Goal: Task Accomplishment & Management: Use online tool/utility

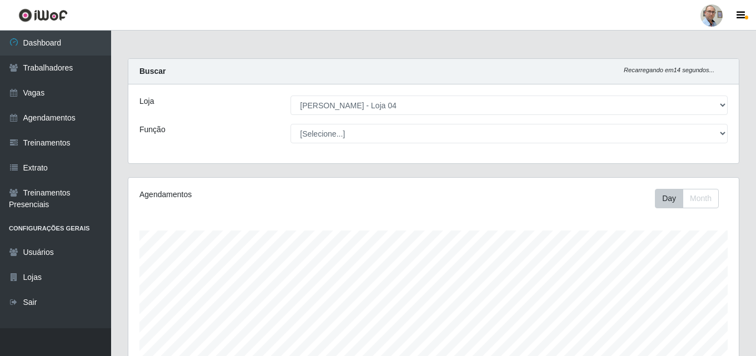
select select "251"
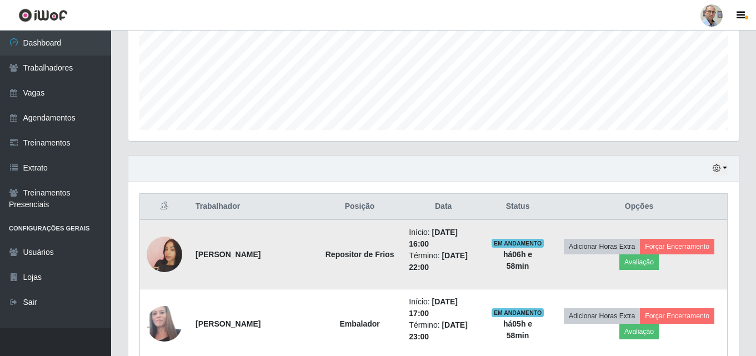
scroll to position [323, 0]
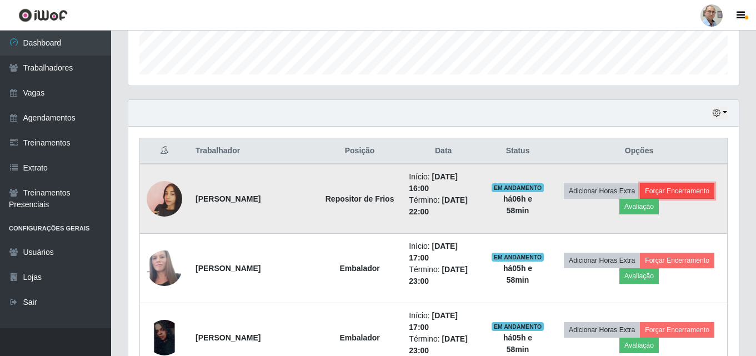
click at [673, 192] on button "Forçar Encerramento" at bounding box center [677, 191] width 74 height 16
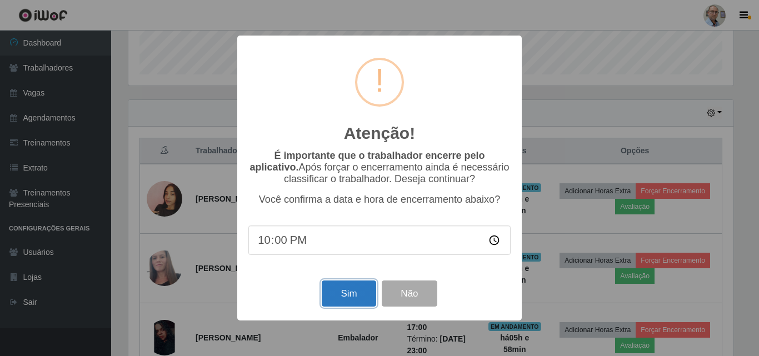
click at [345, 294] on button "Sim" at bounding box center [349, 293] width 54 height 26
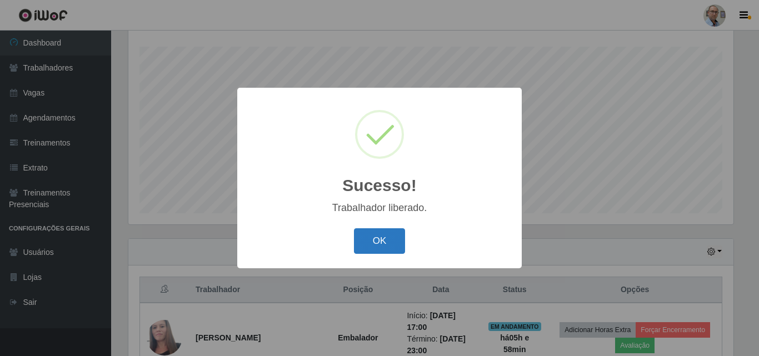
click at [376, 246] on button "OK" at bounding box center [380, 241] width 52 height 26
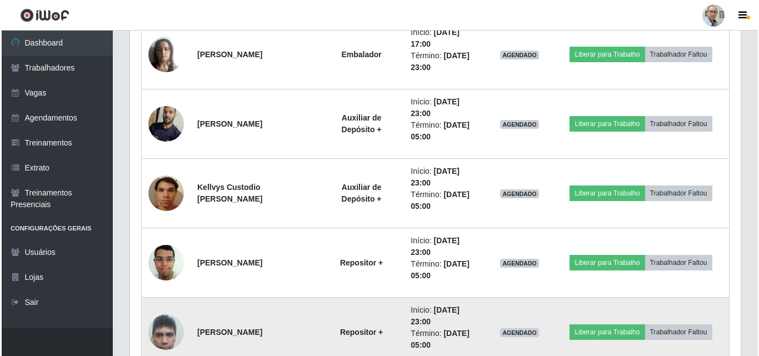
scroll to position [725, 0]
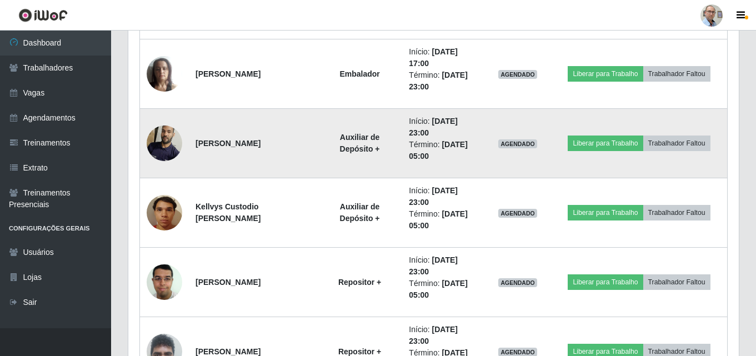
click at [164, 136] on img at bounding box center [165, 142] width 36 height 47
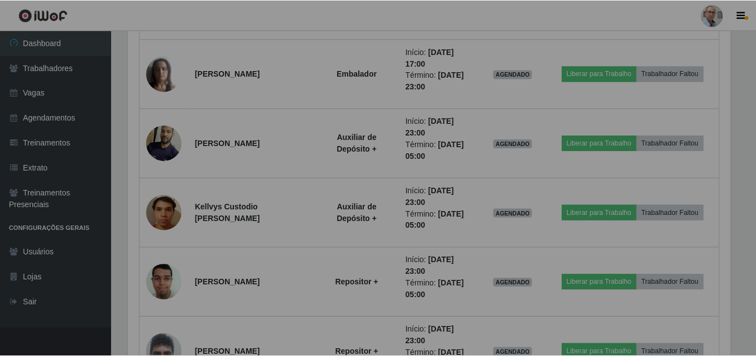
scroll to position [230, 610]
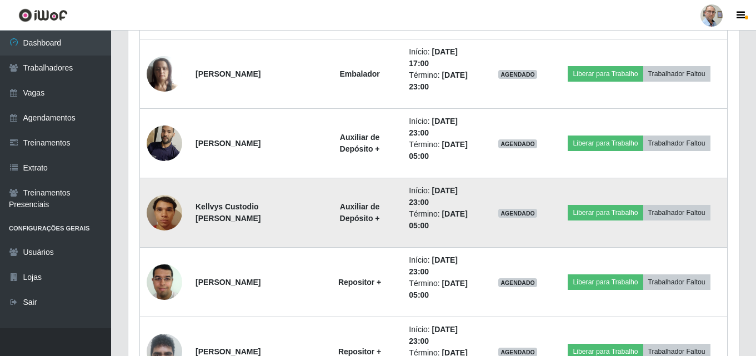
click at [164, 215] on img at bounding box center [165, 212] width 36 height 47
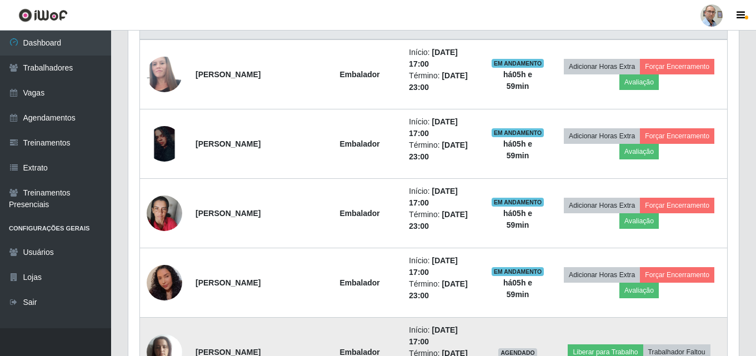
scroll to position [392, 0]
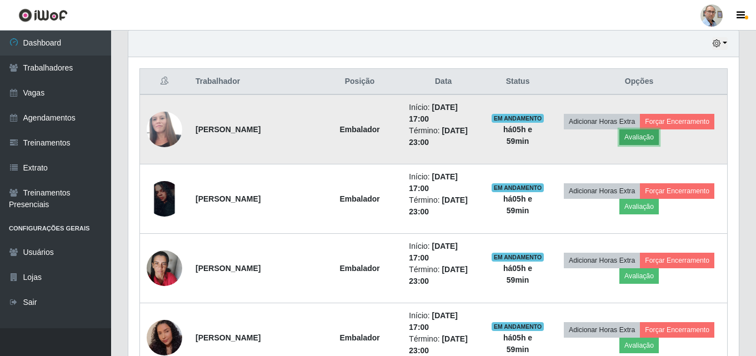
click at [646, 133] on button "Avaliação" at bounding box center [638, 137] width 39 height 16
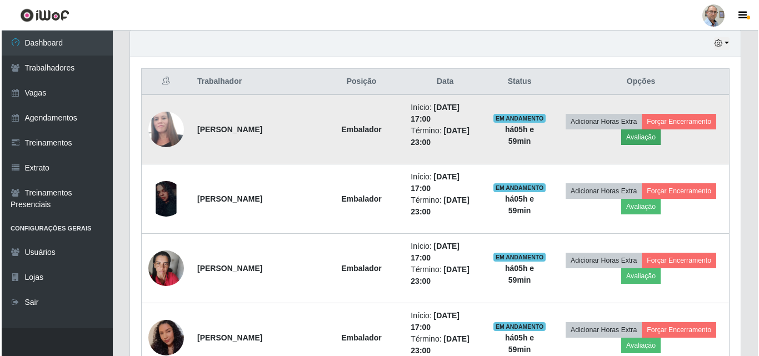
scroll to position [230, 605]
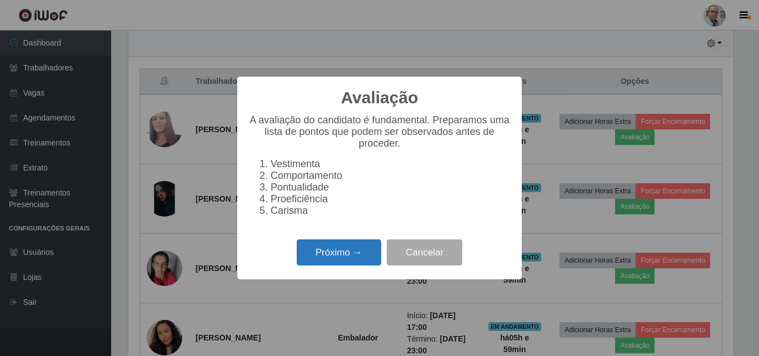
click at [333, 256] on button "Próximo →" at bounding box center [339, 252] width 84 height 26
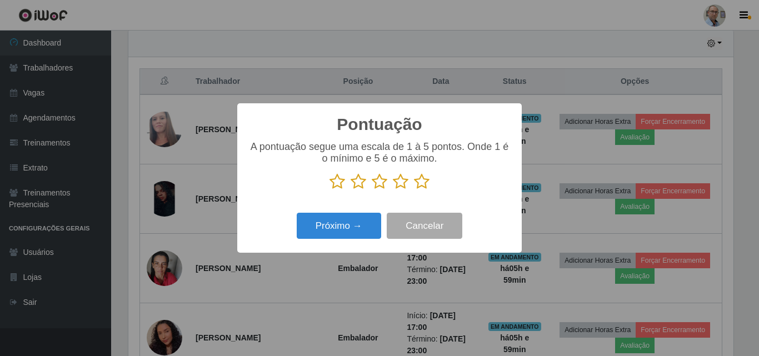
click at [424, 184] on icon at bounding box center [422, 181] width 16 height 17
click at [414, 190] on input "radio" at bounding box center [414, 190] width 0 height 0
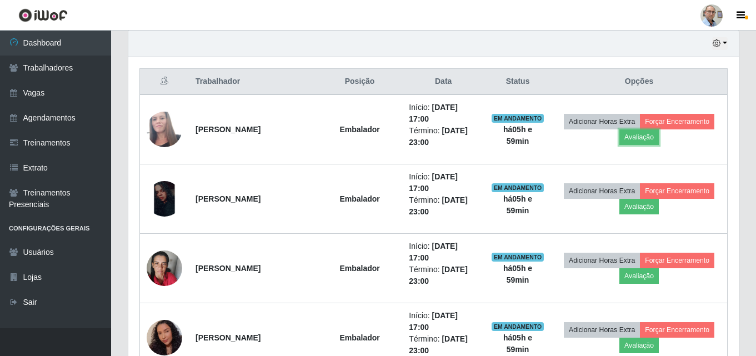
scroll to position [230, 610]
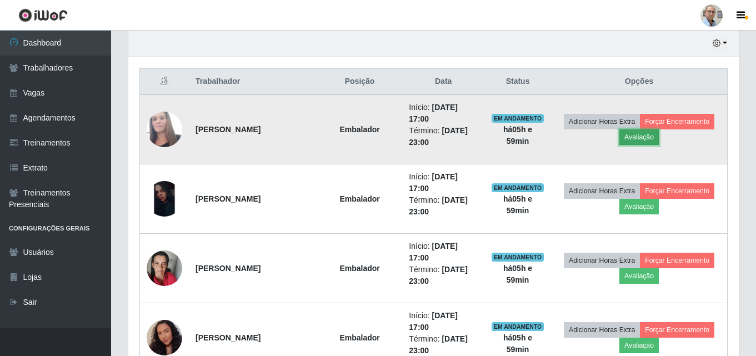
click at [649, 139] on button "Avaliação" at bounding box center [638, 137] width 39 height 16
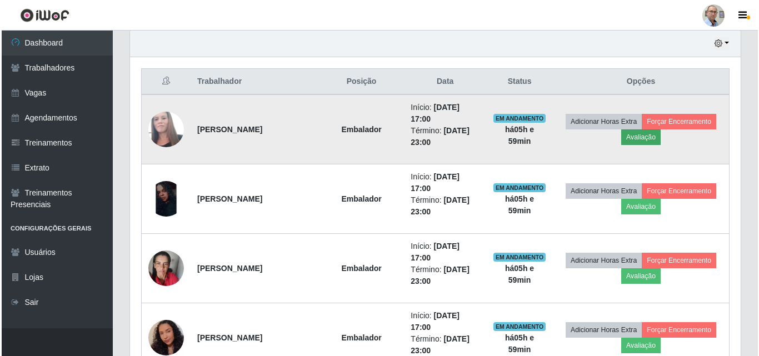
scroll to position [230, 605]
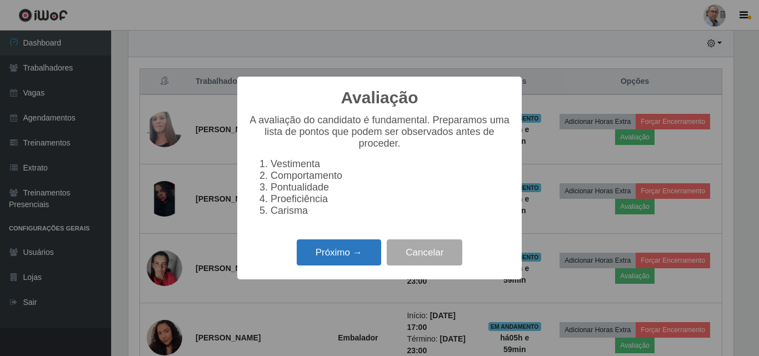
click at [340, 258] on button "Próximo →" at bounding box center [339, 252] width 84 height 26
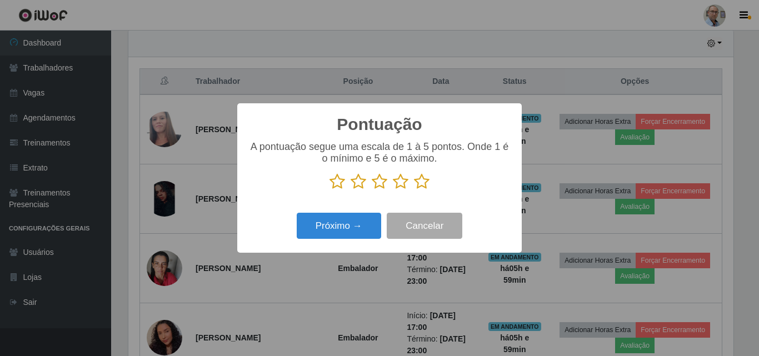
scroll to position [555140, 554766]
click at [419, 185] on icon at bounding box center [422, 181] width 16 height 17
click at [414, 190] on input "radio" at bounding box center [414, 190] width 0 height 0
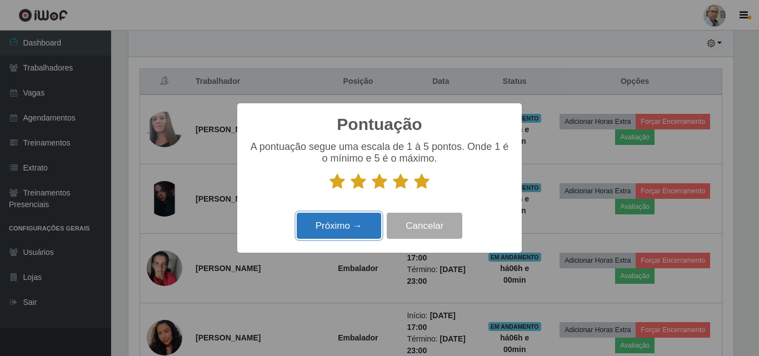
click at [329, 225] on button "Próximo →" at bounding box center [339, 226] width 84 height 26
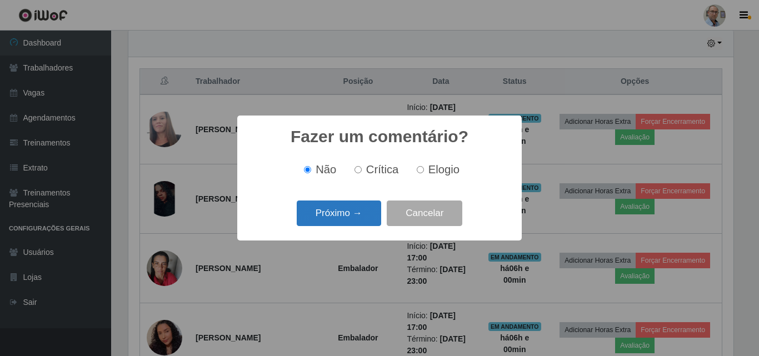
click at [335, 215] on button "Próximo →" at bounding box center [339, 213] width 84 height 26
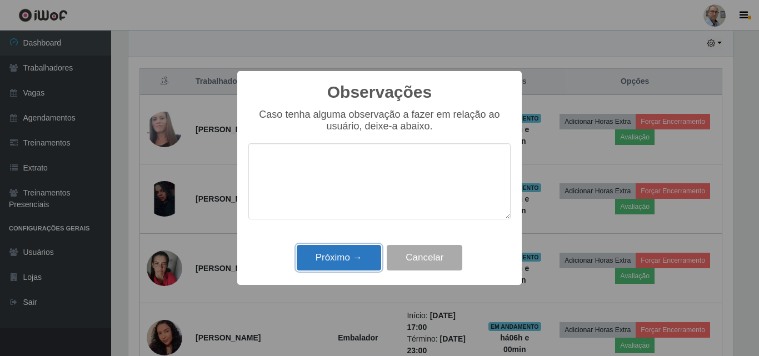
click at [340, 259] on button "Próximo →" at bounding box center [339, 258] width 84 height 26
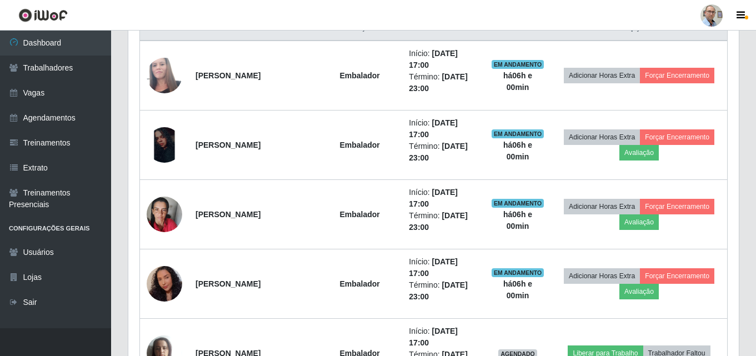
scroll to position [392, 0]
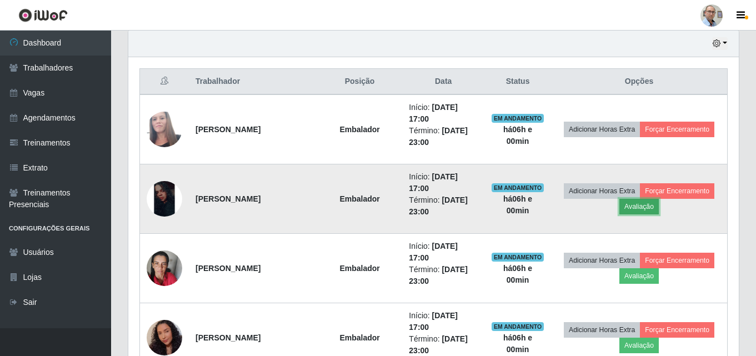
click at [639, 208] on button "Avaliação" at bounding box center [638, 207] width 39 height 16
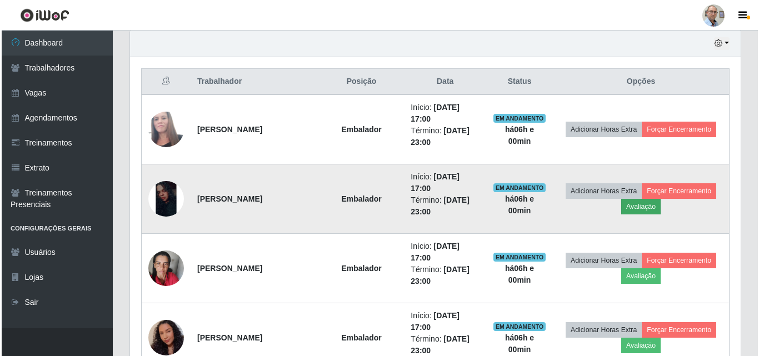
scroll to position [230, 605]
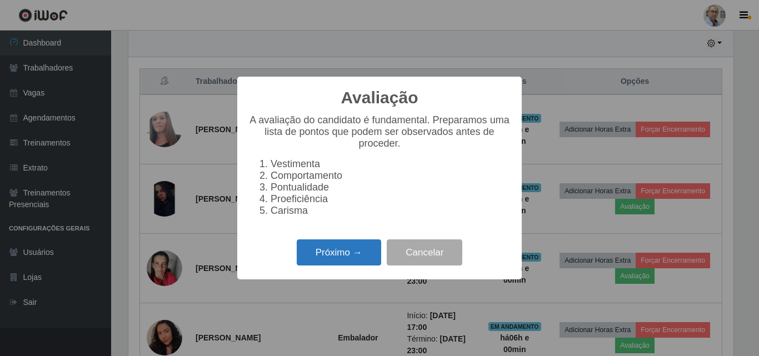
click at [328, 259] on button "Próximo →" at bounding box center [339, 252] width 84 height 26
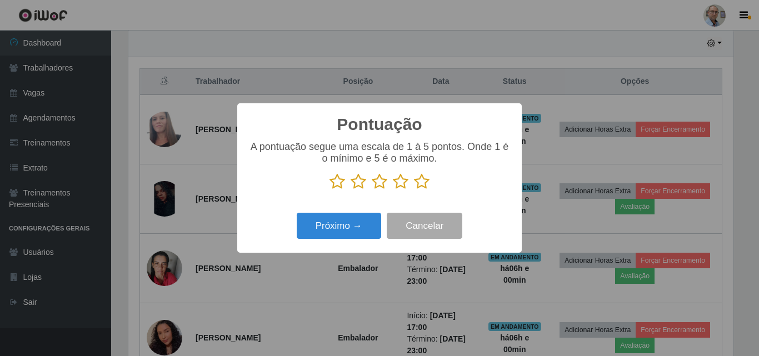
click at [424, 183] on icon at bounding box center [422, 181] width 16 height 17
click at [414, 190] on input "radio" at bounding box center [414, 190] width 0 height 0
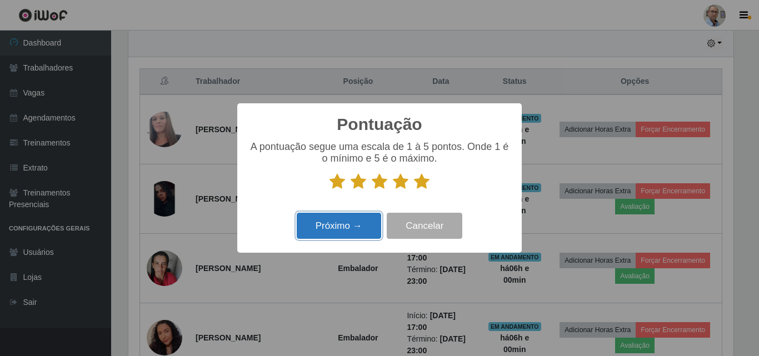
click at [322, 229] on button "Próximo →" at bounding box center [339, 226] width 84 height 26
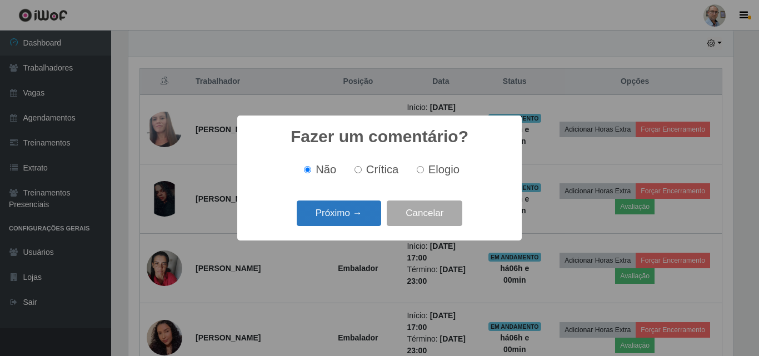
click at [341, 212] on button "Próximo →" at bounding box center [339, 213] width 84 height 26
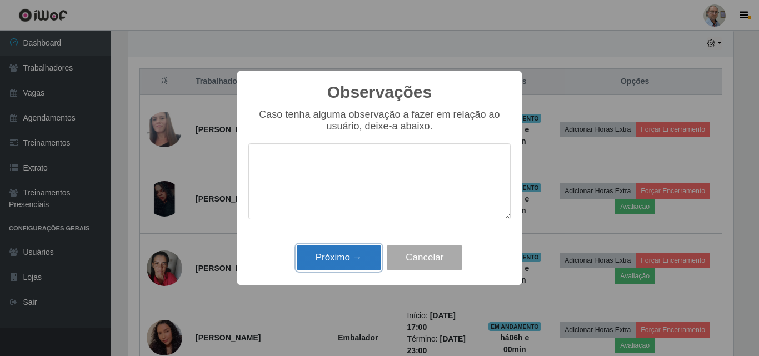
click at [357, 267] on button "Próximo →" at bounding box center [339, 258] width 84 height 26
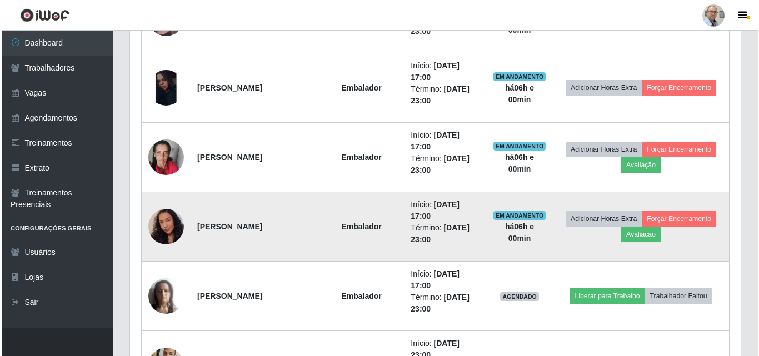
scroll to position [559, 0]
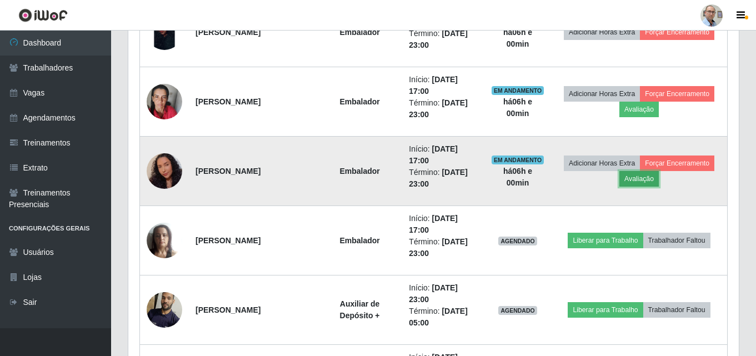
click at [640, 178] on button "Avaliação" at bounding box center [638, 179] width 39 height 16
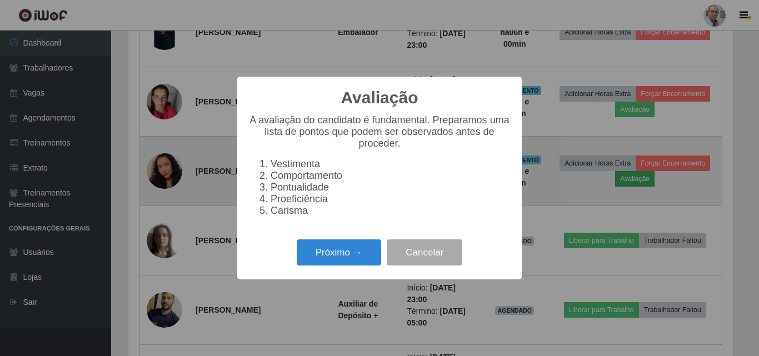
scroll to position [230, 605]
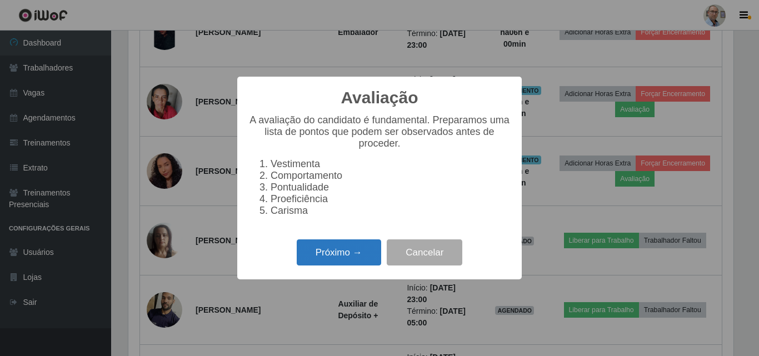
click at [359, 248] on button "Próximo →" at bounding box center [339, 252] width 84 height 26
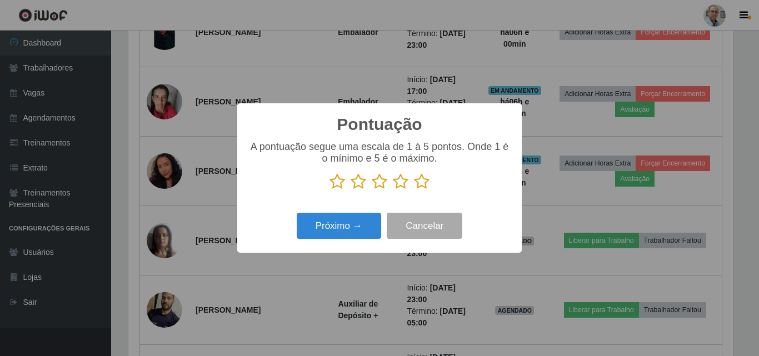
click at [427, 181] on icon at bounding box center [422, 181] width 16 height 17
click at [414, 190] on input "radio" at bounding box center [414, 190] width 0 height 0
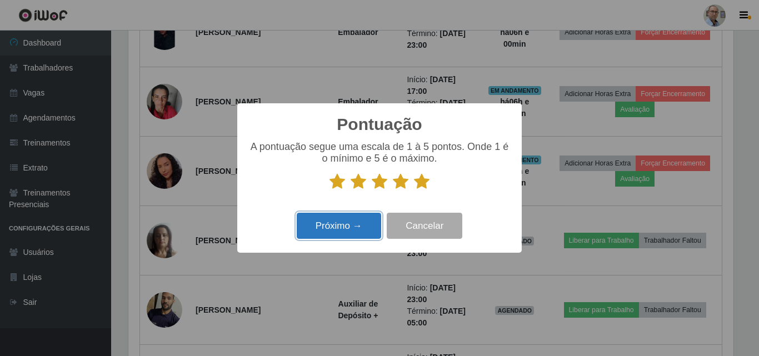
click at [347, 218] on button "Próximo →" at bounding box center [339, 226] width 84 height 26
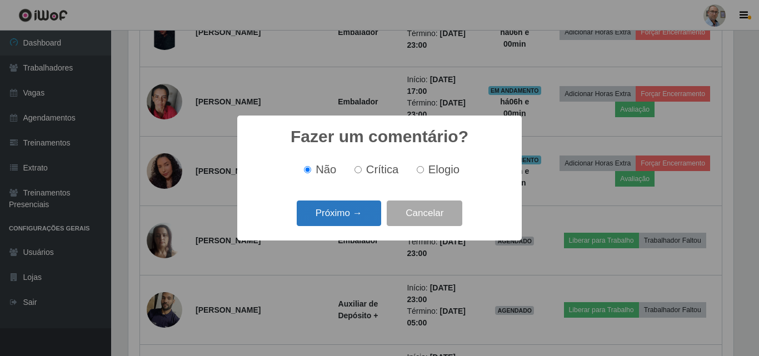
click at [344, 222] on button "Próximo →" at bounding box center [339, 213] width 84 height 26
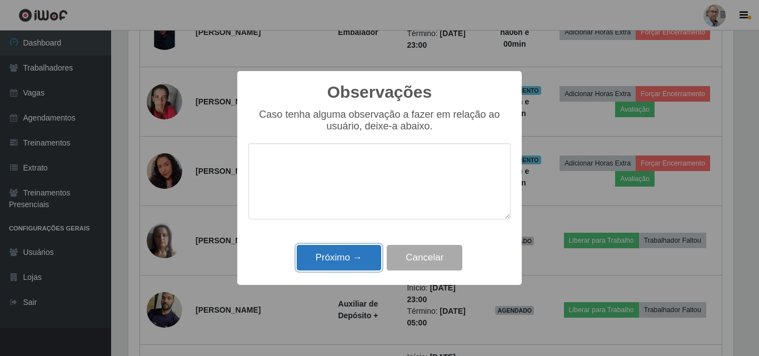
click at [329, 259] on button "Próximo →" at bounding box center [339, 258] width 84 height 26
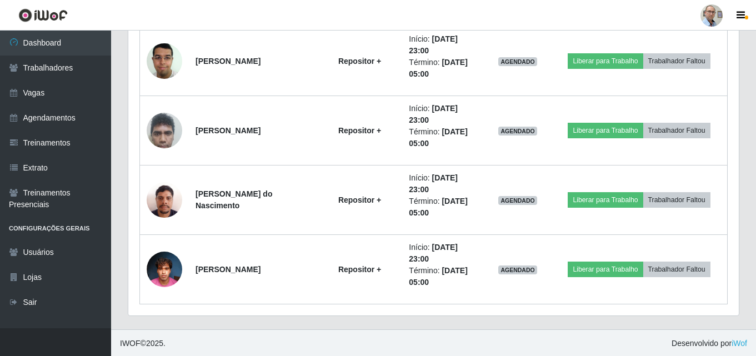
scroll to position [947, 0]
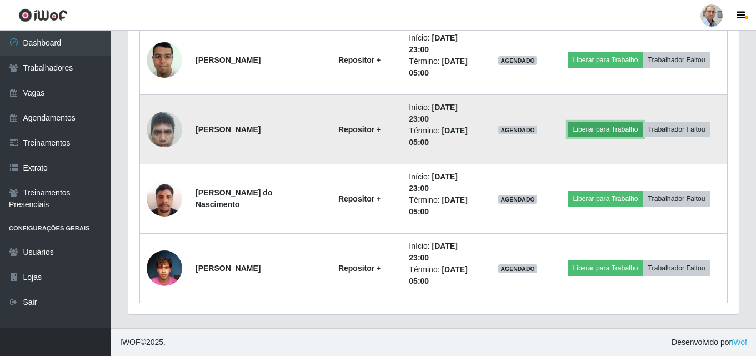
click at [606, 132] on button "Liberar para Trabalho" at bounding box center [605, 130] width 75 height 16
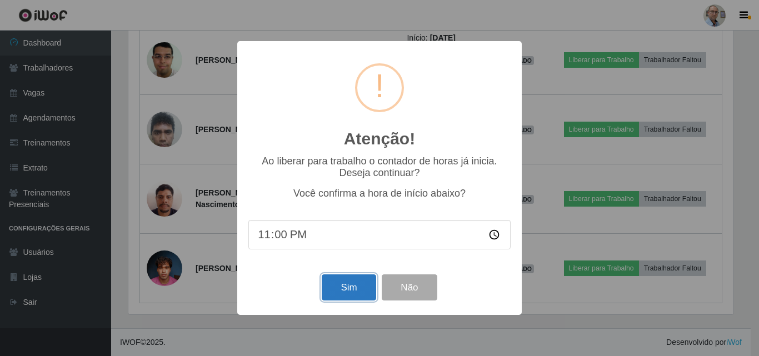
click at [333, 289] on button "Sim" at bounding box center [349, 287] width 54 height 26
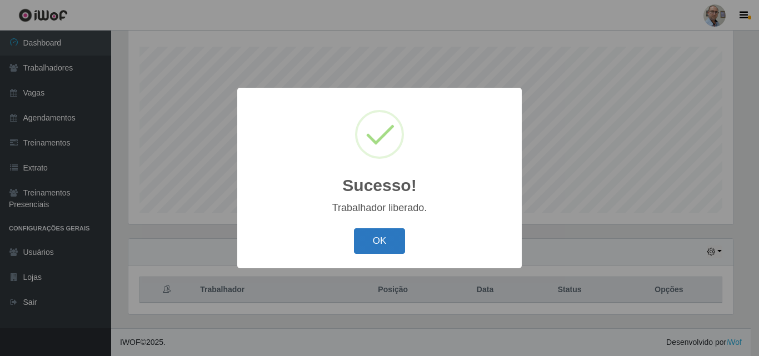
click at [370, 237] on button "OK" at bounding box center [380, 241] width 52 height 26
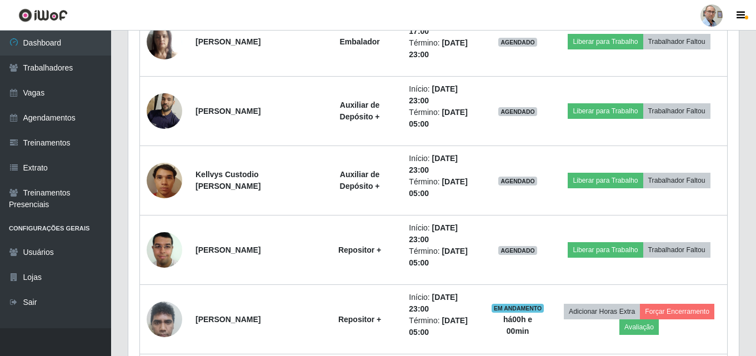
scroll to position [0, 0]
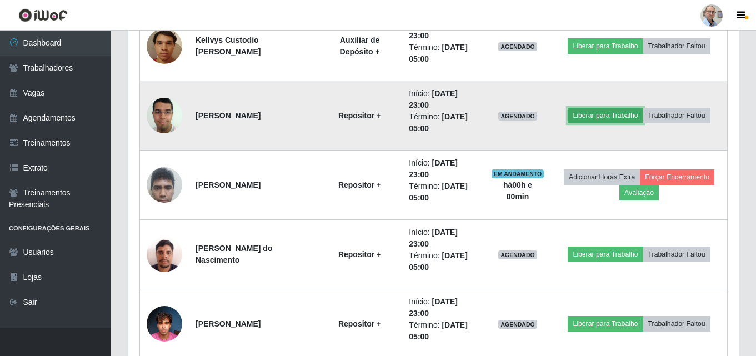
click at [621, 113] on button "Liberar para Trabalho" at bounding box center [605, 116] width 75 height 16
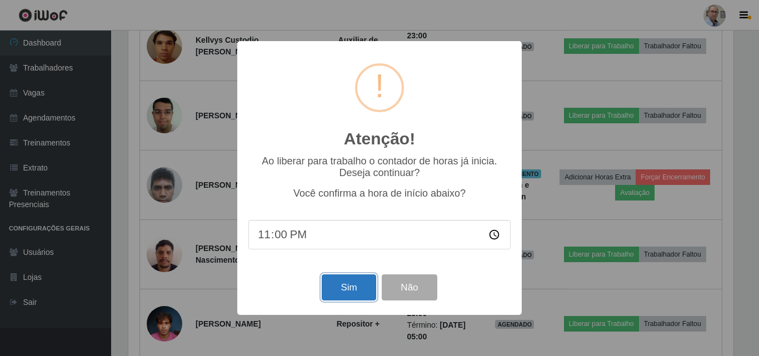
click at [347, 286] on button "Sim" at bounding box center [349, 287] width 54 height 26
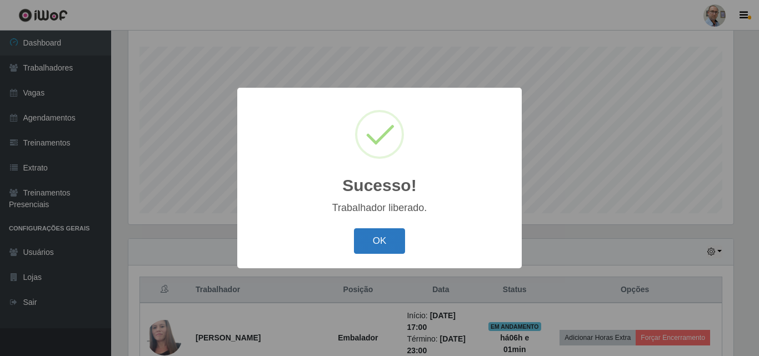
click at [369, 237] on button "OK" at bounding box center [380, 241] width 52 height 26
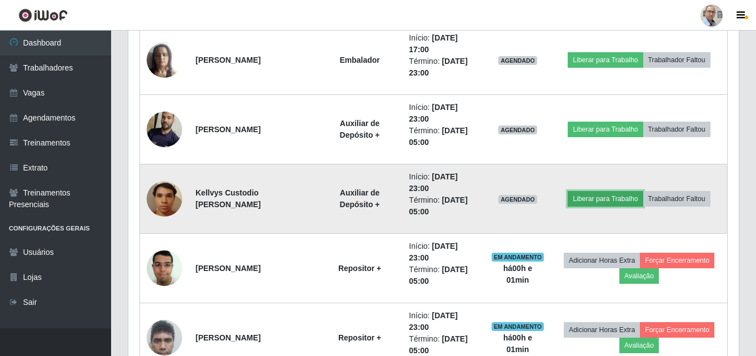
click at [598, 203] on button "Liberar para Trabalho" at bounding box center [605, 199] width 75 height 16
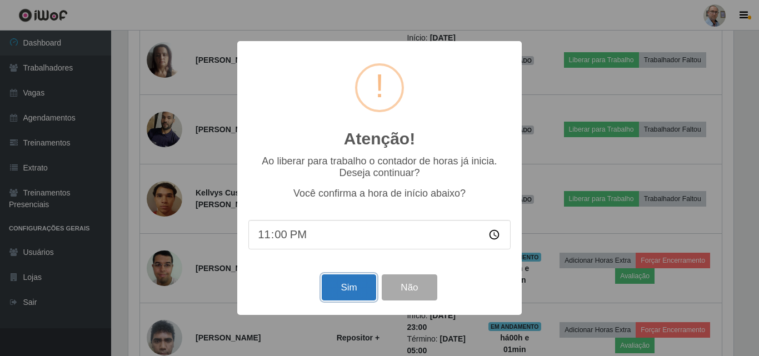
click at [339, 293] on button "Sim" at bounding box center [349, 287] width 54 height 26
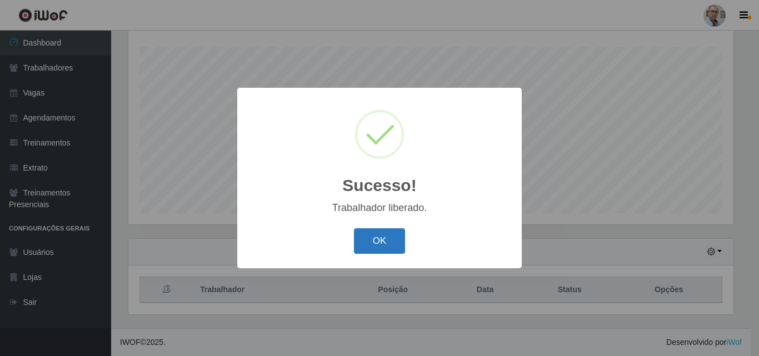
click at [378, 246] on button "OK" at bounding box center [380, 241] width 52 height 26
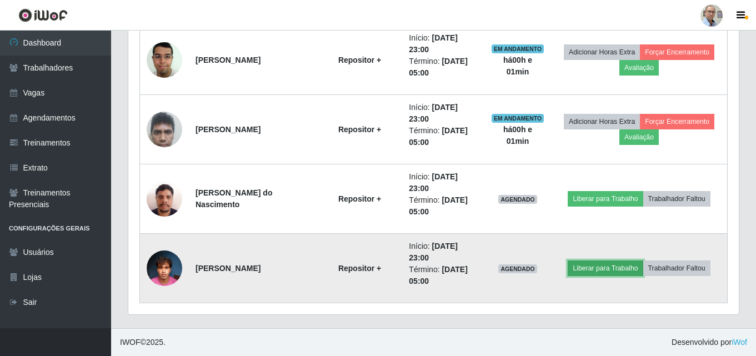
click at [598, 269] on button "Liberar para Trabalho" at bounding box center [605, 268] width 75 height 16
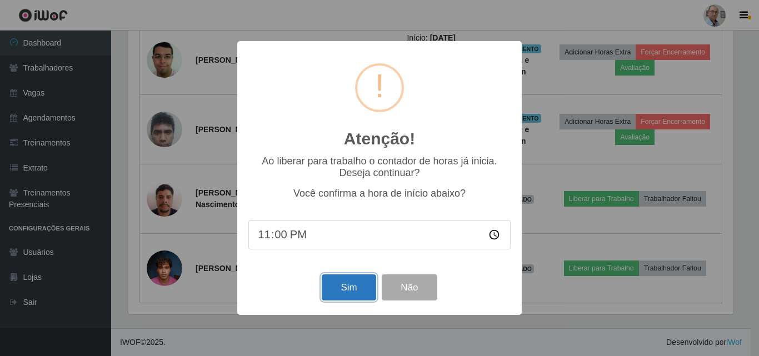
click at [345, 292] on button "Sim" at bounding box center [349, 287] width 54 height 26
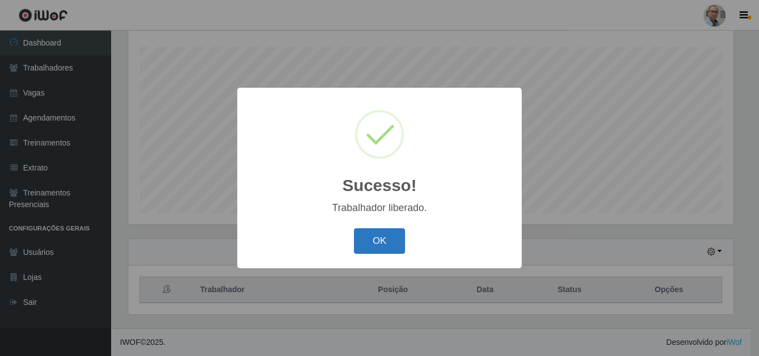
click at [368, 237] on button "OK" at bounding box center [380, 241] width 52 height 26
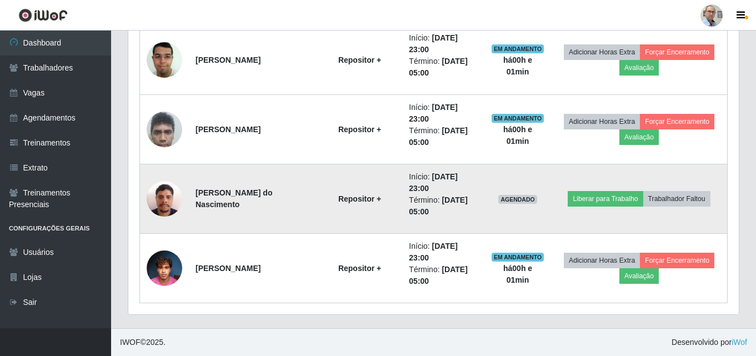
click at [161, 198] on img at bounding box center [165, 198] width 36 height 47
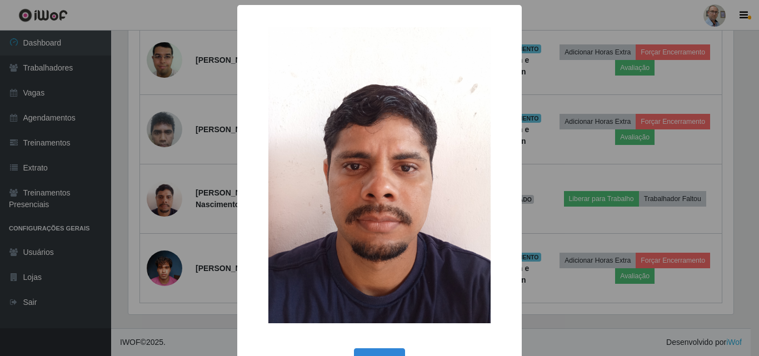
click at [162, 198] on div "× OK Cancel" at bounding box center [379, 178] width 759 height 356
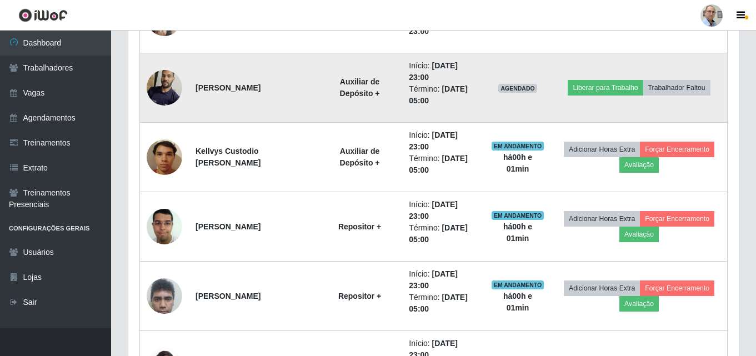
click at [166, 87] on img at bounding box center [165, 87] width 36 height 47
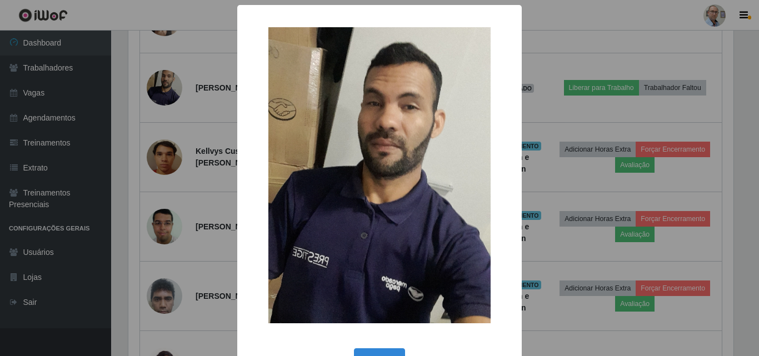
click at [166, 87] on div "× OK Cancel" at bounding box center [379, 178] width 759 height 356
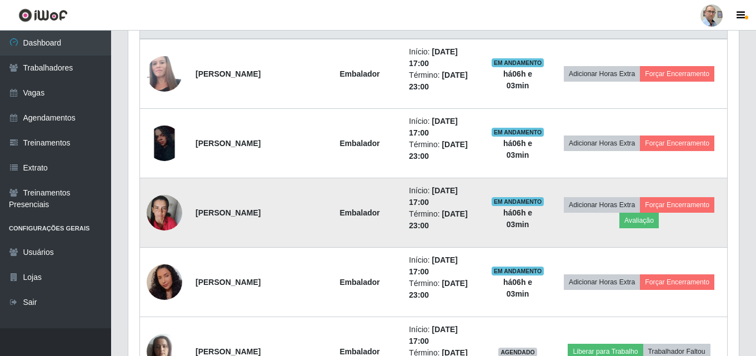
scroll to position [392, 0]
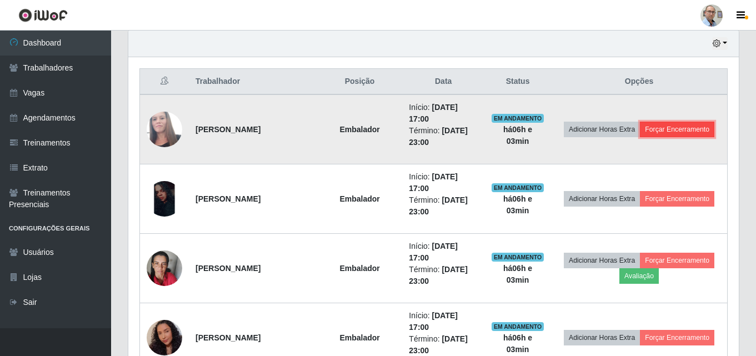
click at [676, 129] on button "Forçar Encerramento" at bounding box center [677, 130] width 74 height 16
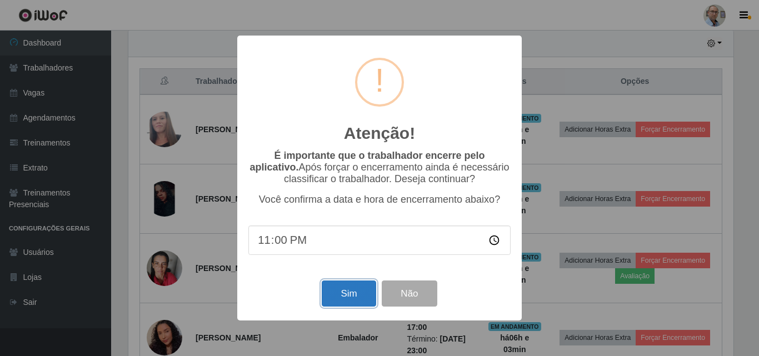
click at [356, 289] on button "Sim" at bounding box center [349, 293] width 54 height 26
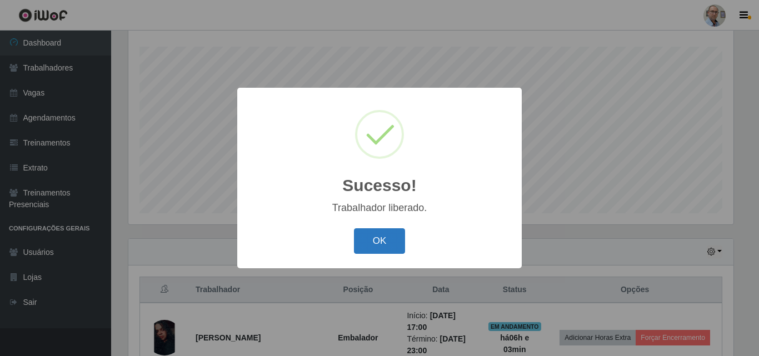
click at [379, 240] on button "OK" at bounding box center [380, 241] width 52 height 26
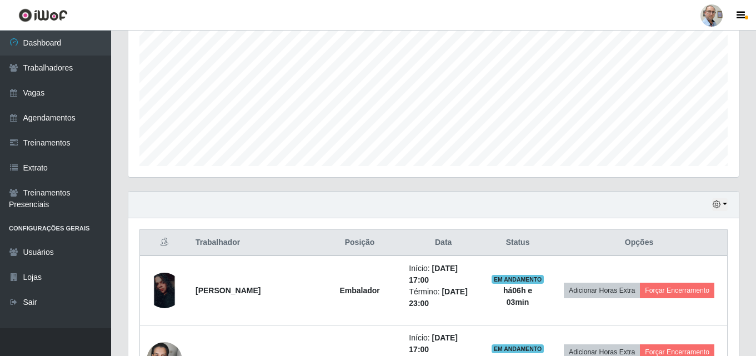
scroll to position [295, 0]
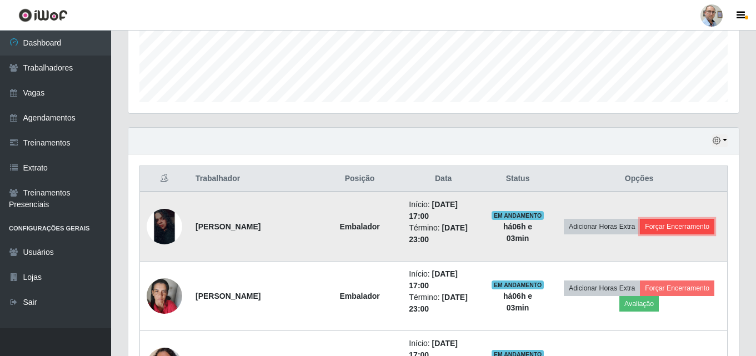
click at [690, 227] on button "Forçar Encerramento" at bounding box center [677, 227] width 74 height 16
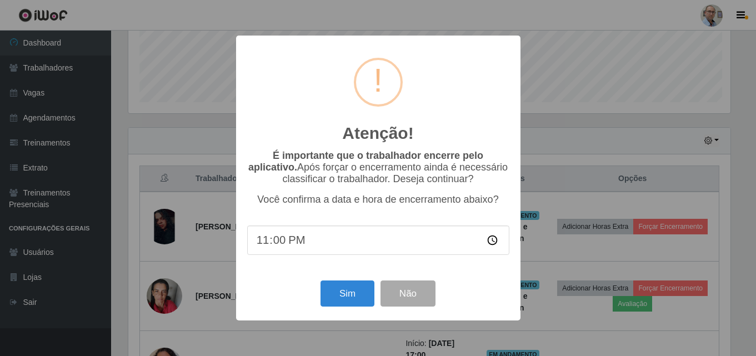
scroll to position [230, 605]
click at [348, 295] on button "Sim" at bounding box center [349, 293] width 54 height 26
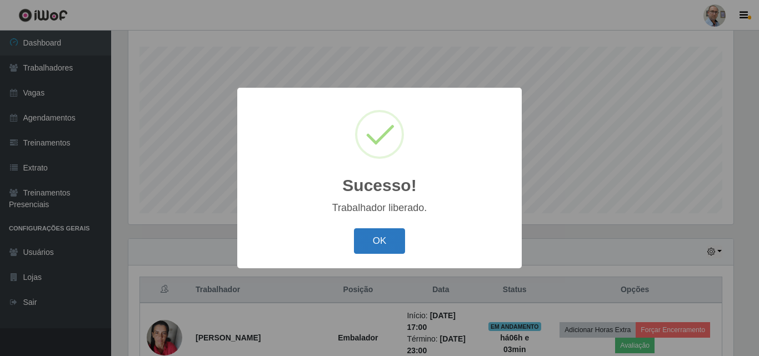
click at [374, 238] on button "OK" at bounding box center [380, 241] width 52 height 26
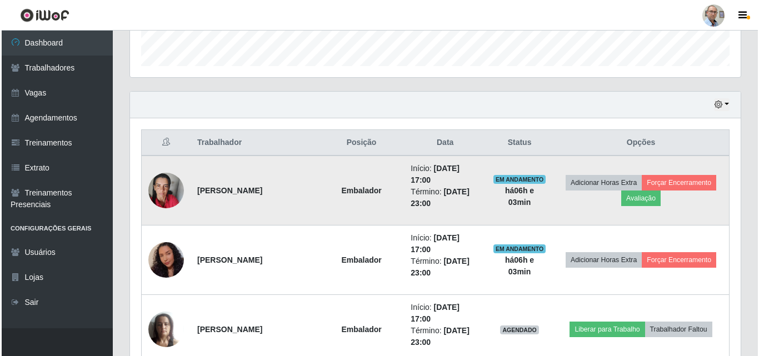
scroll to position [350, 0]
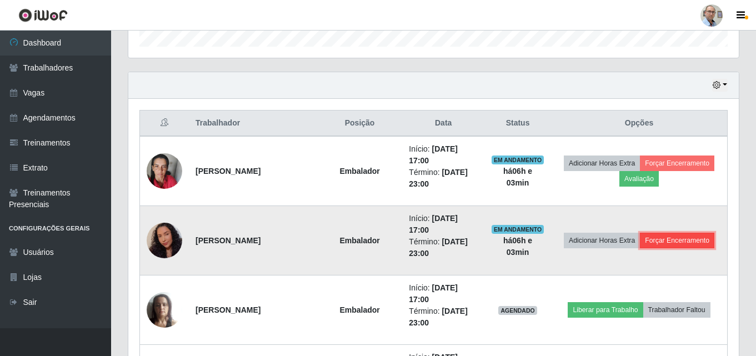
click at [693, 241] on button "Forçar Encerramento" at bounding box center [677, 241] width 74 height 16
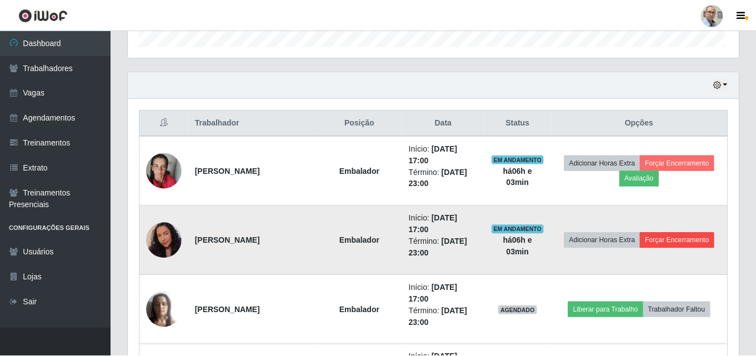
scroll to position [230, 605]
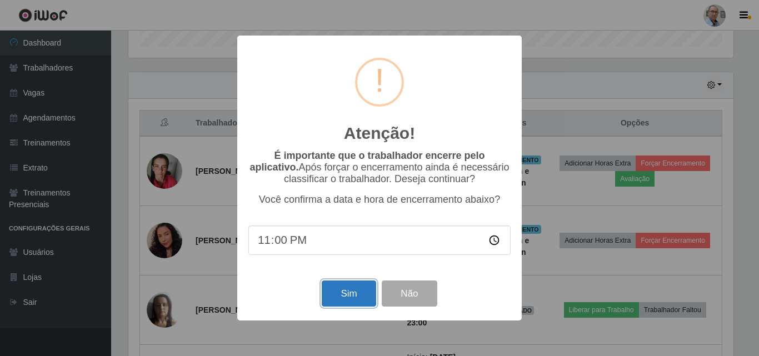
click at [349, 299] on button "Sim" at bounding box center [349, 293] width 54 height 26
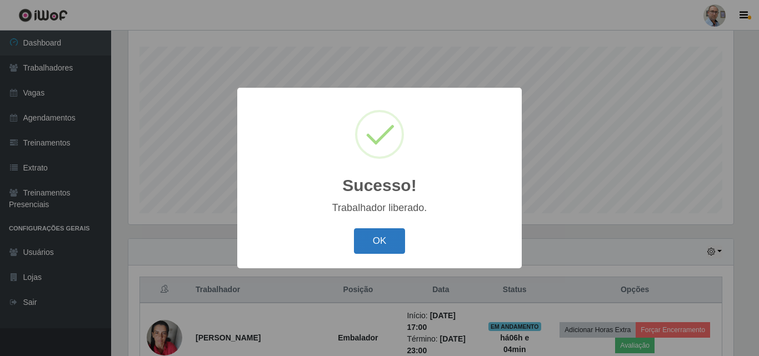
click at [373, 244] on button "OK" at bounding box center [380, 241] width 52 height 26
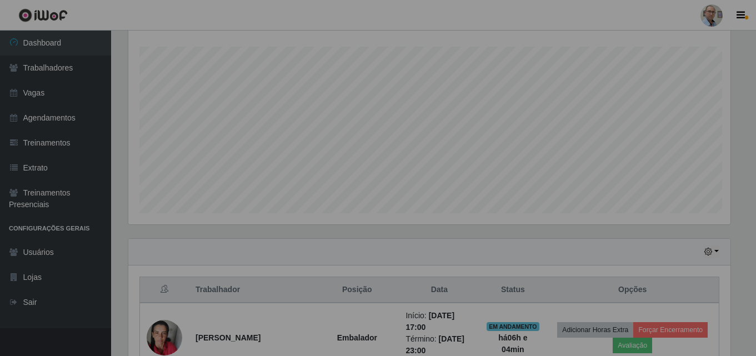
scroll to position [555140, 554760]
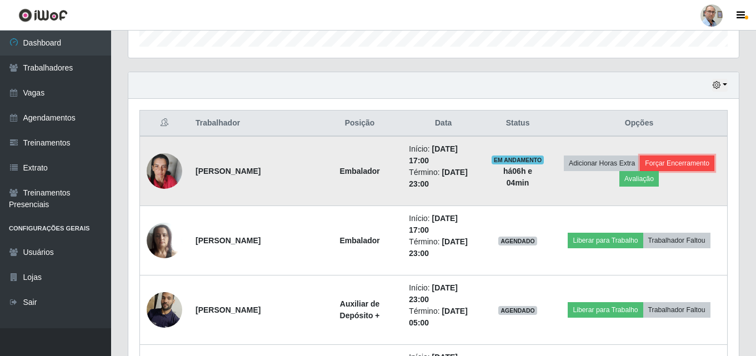
click at [694, 158] on button "Forçar Encerramento" at bounding box center [677, 164] width 74 height 16
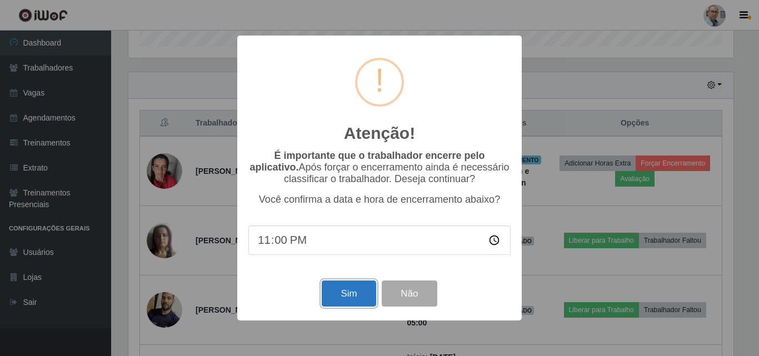
click at [342, 292] on button "Sim" at bounding box center [349, 293] width 54 height 26
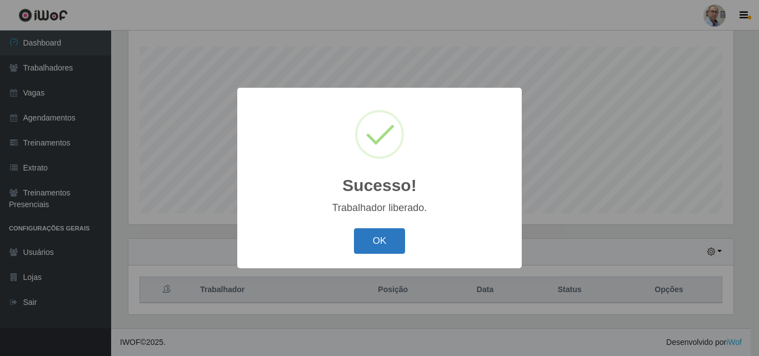
click at [378, 241] on button "OK" at bounding box center [380, 241] width 52 height 26
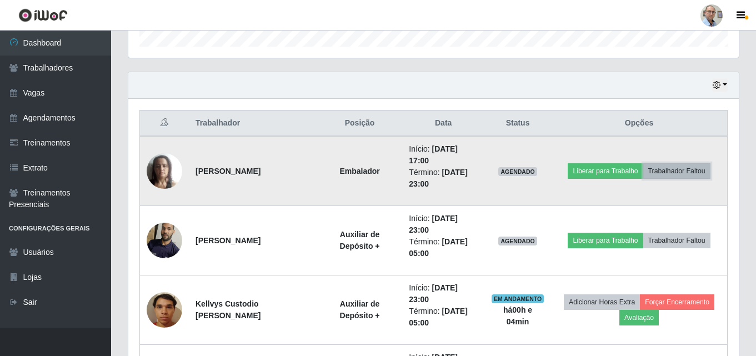
click at [680, 170] on button "Trabalhador Faltou" at bounding box center [676, 171] width 67 height 16
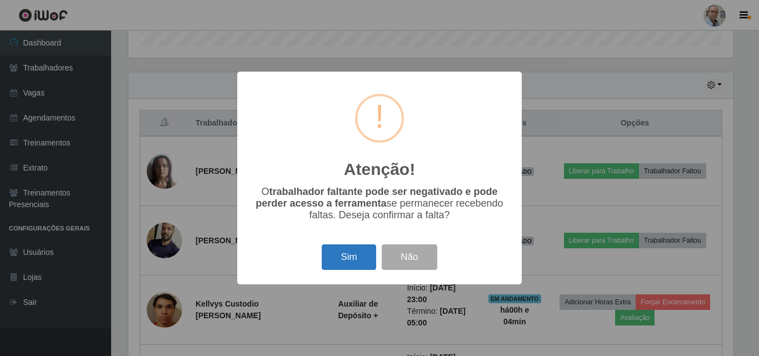
click at [347, 262] on button "Sim" at bounding box center [349, 257] width 54 height 26
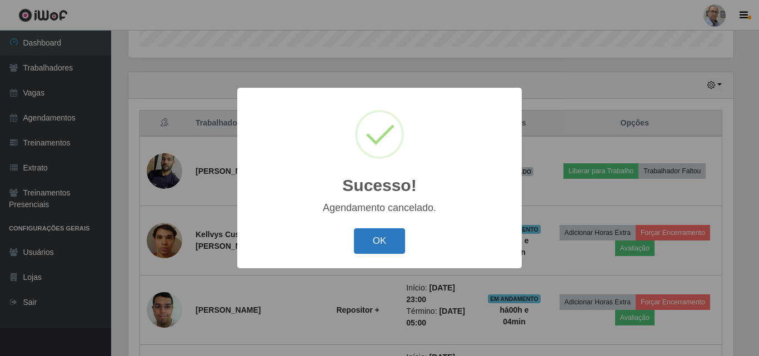
click at [374, 242] on button "OK" at bounding box center [380, 241] width 52 height 26
